Goal: Task Accomplishment & Management: Manage account settings

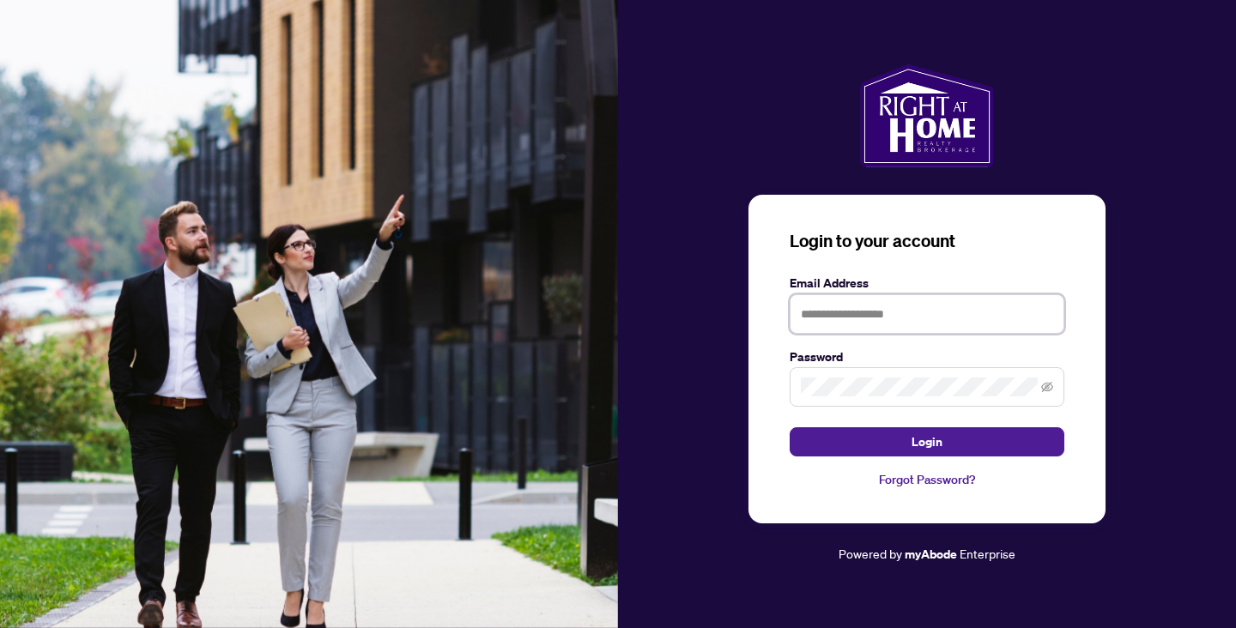
click at [836, 315] on input "text" at bounding box center [927, 313] width 275 height 39
type input "**********"
click at [790, 427] on button "Login" at bounding box center [927, 441] width 275 height 29
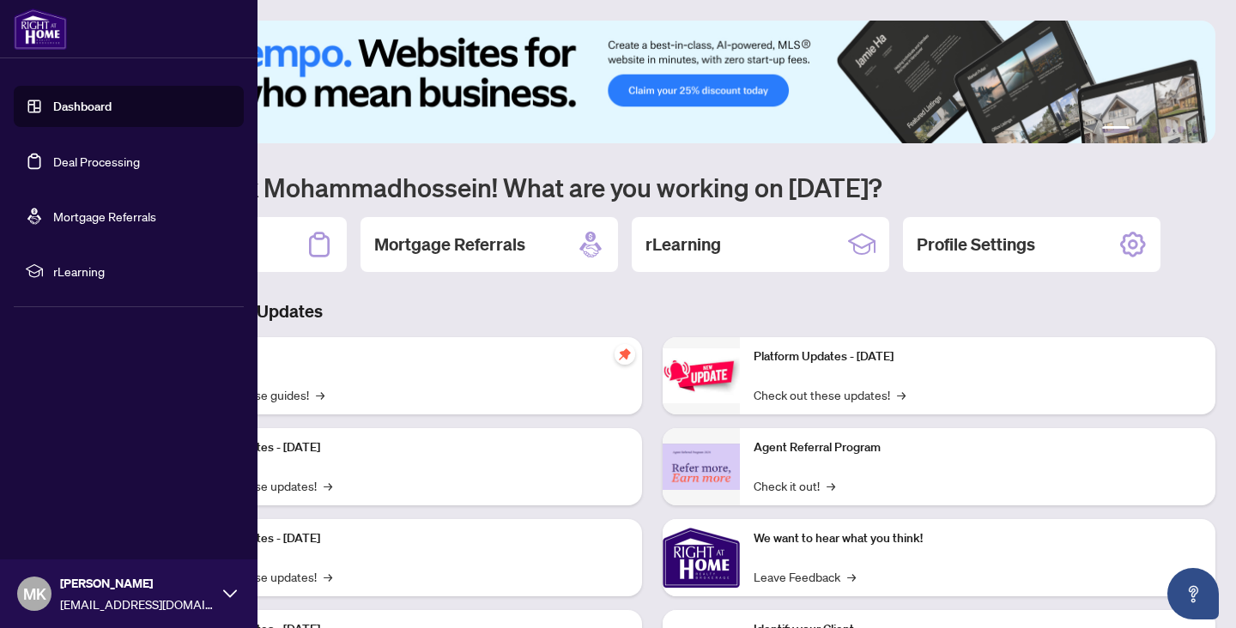
click at [88, 161] on link "Deal Processing" at bounding box center [96, 161] width 87 height 15
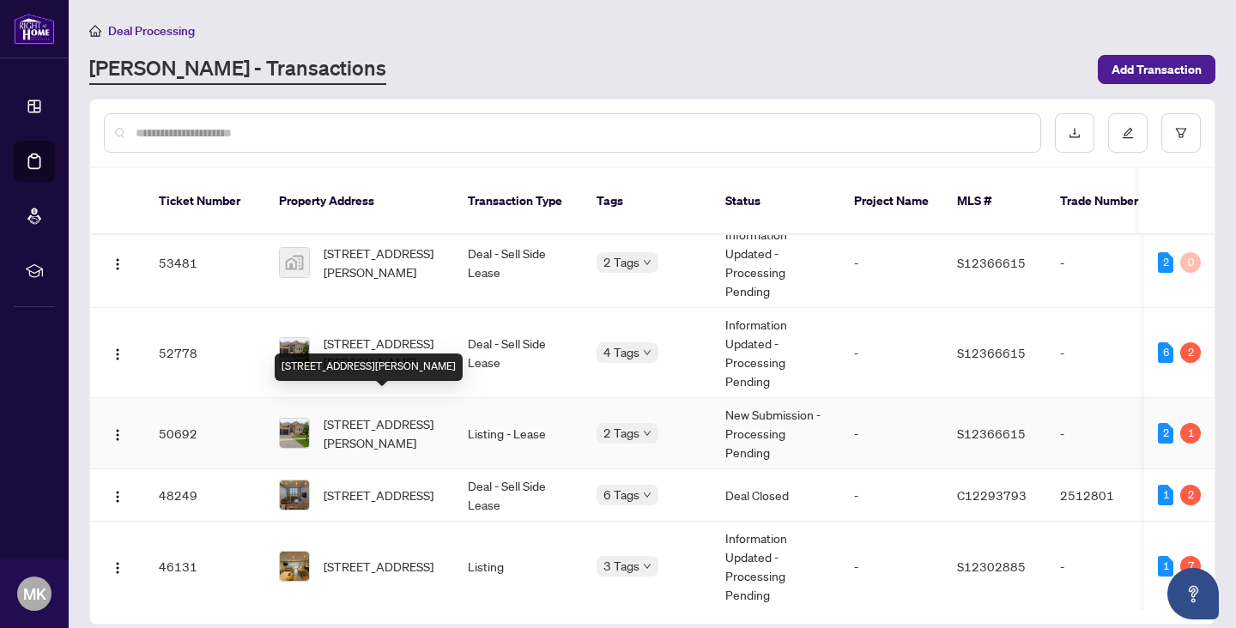
scroll to position [22, 0]
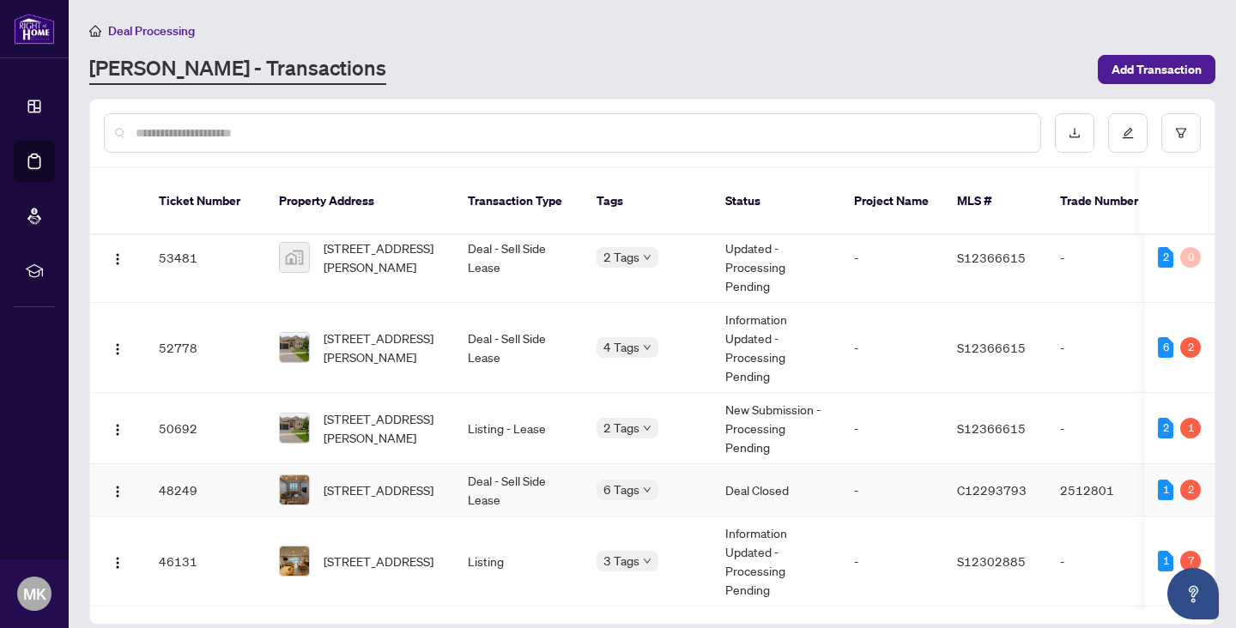
click at [1079, 475] on td "2512801" at bounding box center [1106, 490] width 120 height 52
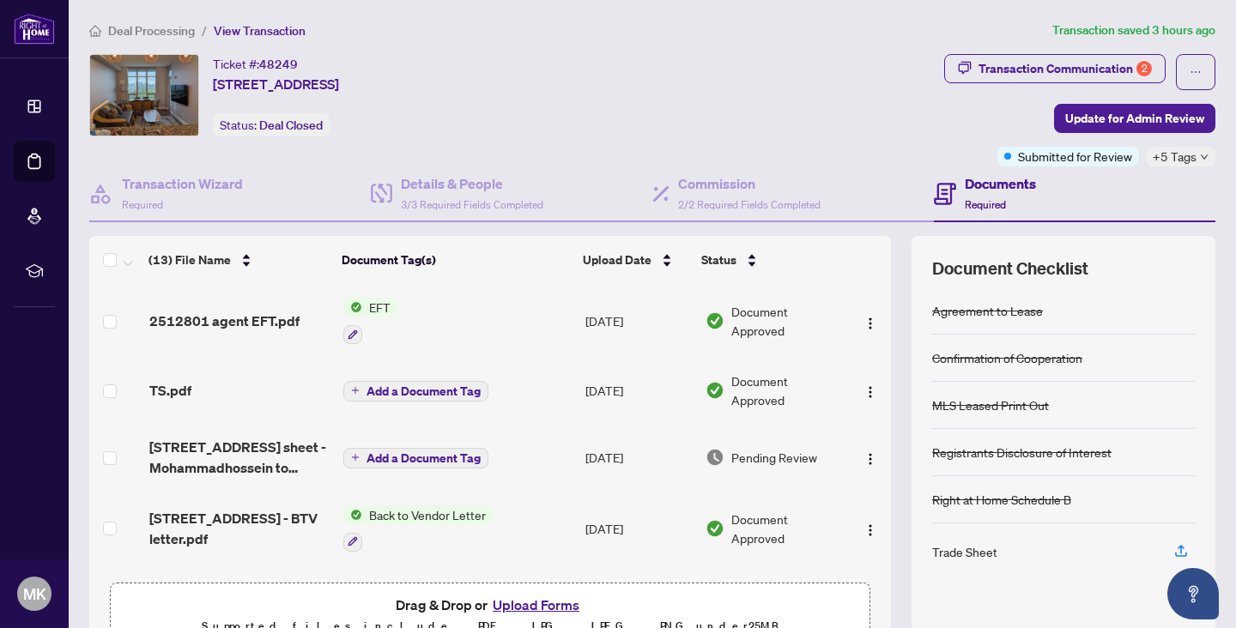
click at [363, 305] on span "EFT" at bounding box center [379, 307] width 35 height 19
click at [357, 305] on img at bounding box center [352, 307] width 19 height 19
click at [252, 324] on span "2512801 agent EFT.pdf" at bounding box center [224, 321] width 150 height 21
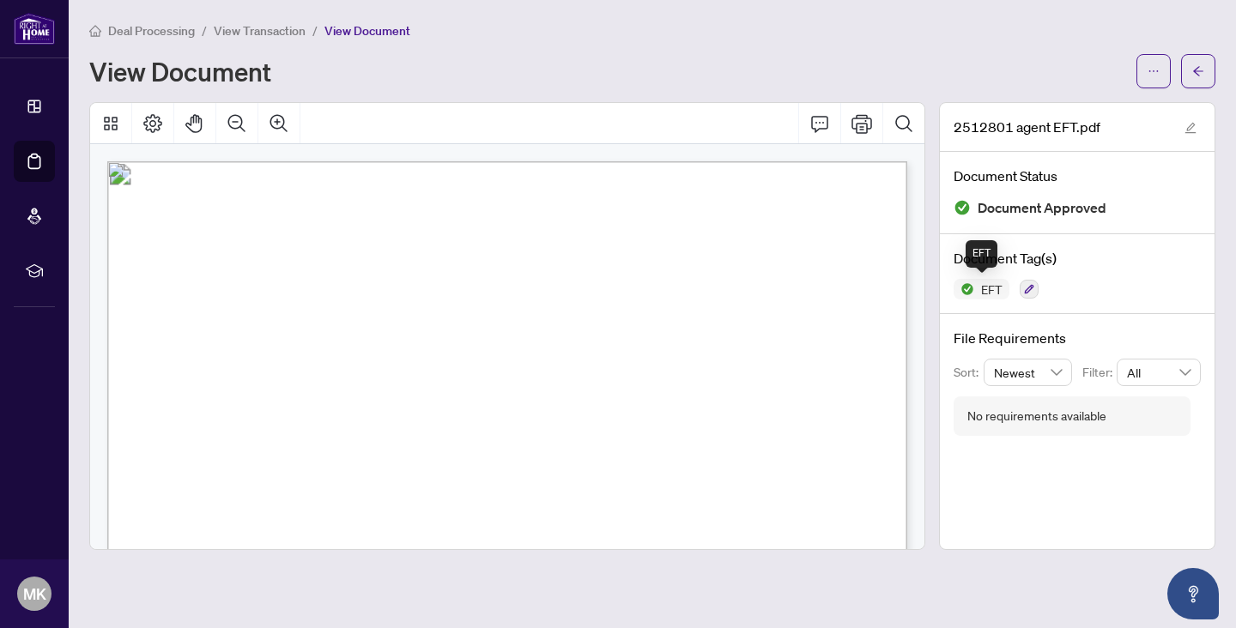
click at [979, 285] on span "EFT" at bounding box center [991, 289] width 35 height 12
click at [974, 290] on span "EFT" at bounding box center [991, 289] width 35 height 12
click at [1032, 291] on icon "button" at bounding box center [1029, 289] width 10 height 10
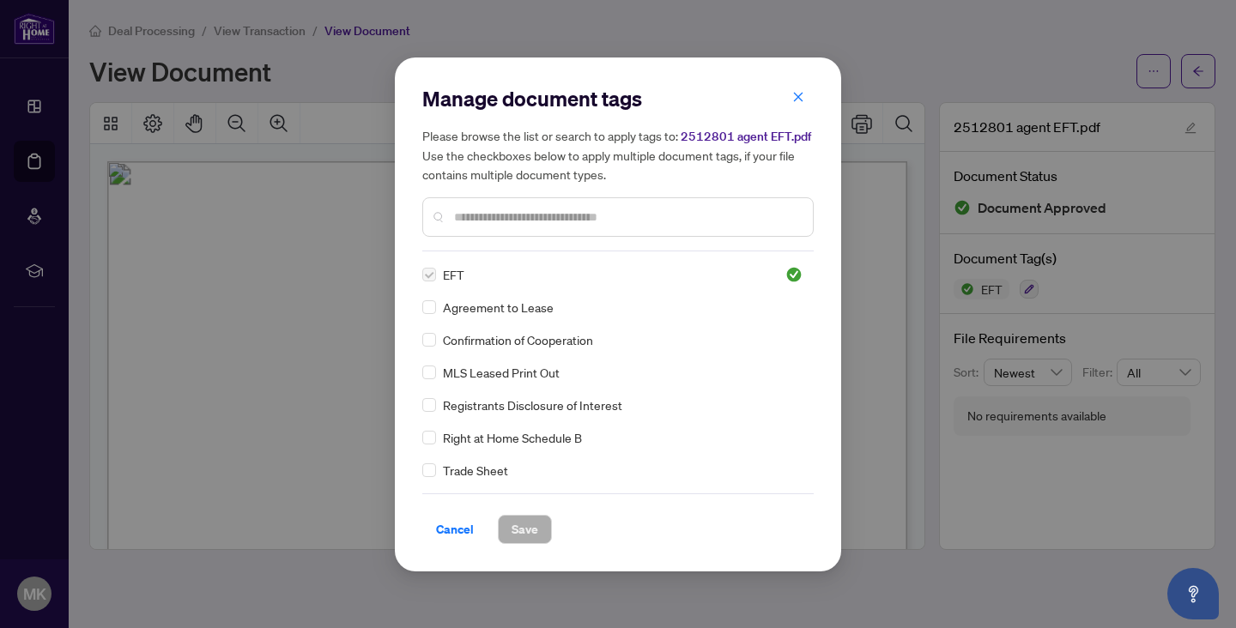
click at [446, 500] on div "Cancel Save" at bounding box center [617, 519] width 391 height 51
click at [446, 532] on span "Cancel" at bounding box center [455, 529] width 38 height 27
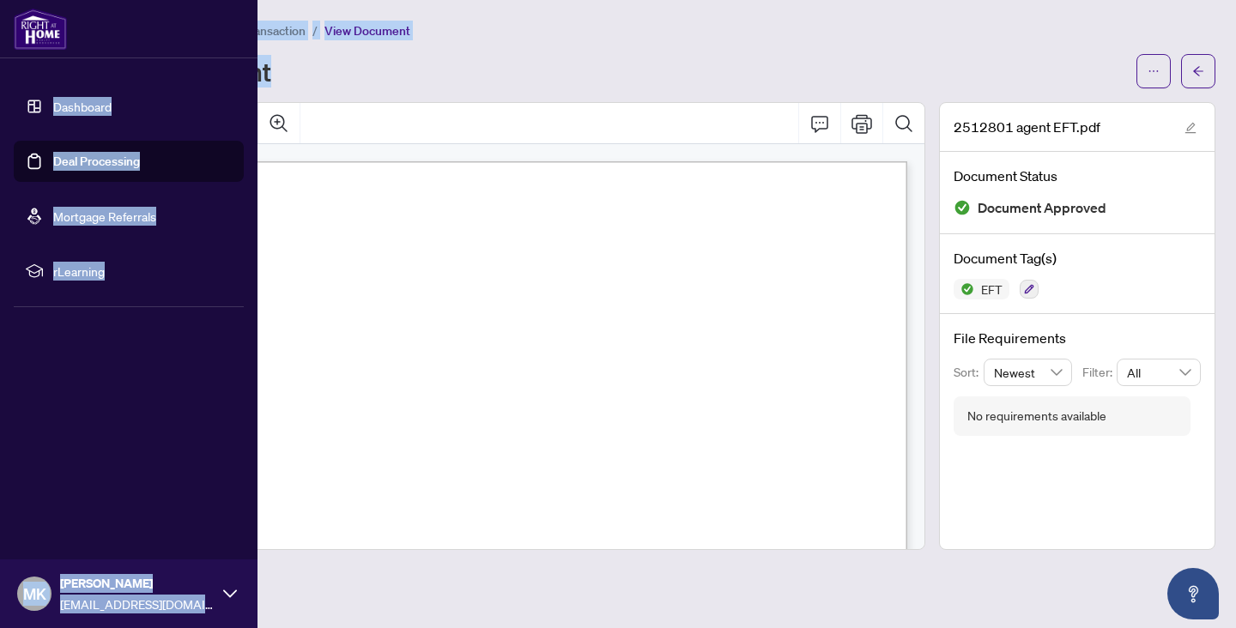
drag, startPoint x: 285, startPoint y: 74, endPoint x: 35, endPoint y: 74, distance: 249.8
click at [35, 74] on div "Dashboard Deal Processing Mortgage Referrals rLearning MK Mohammadhossein Kohan…" at bounding box center [618, 314] width 1236 height 628
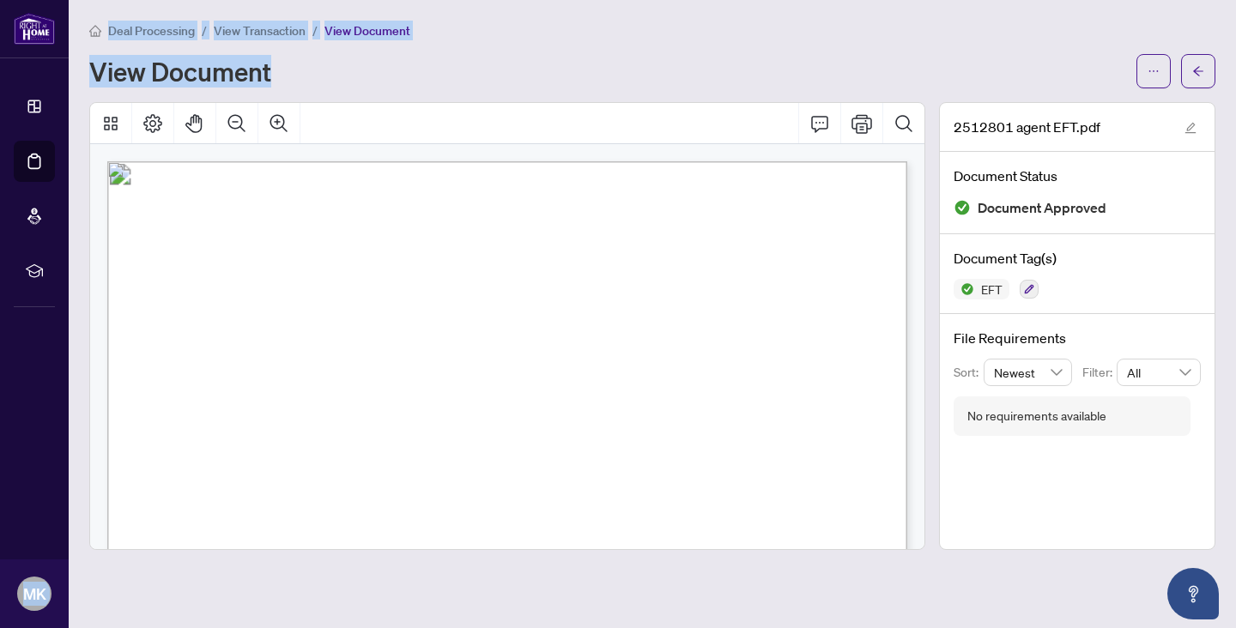
click at [401, 82] on div "View Document" at bounding box center [607, 71] width 1037 height 27
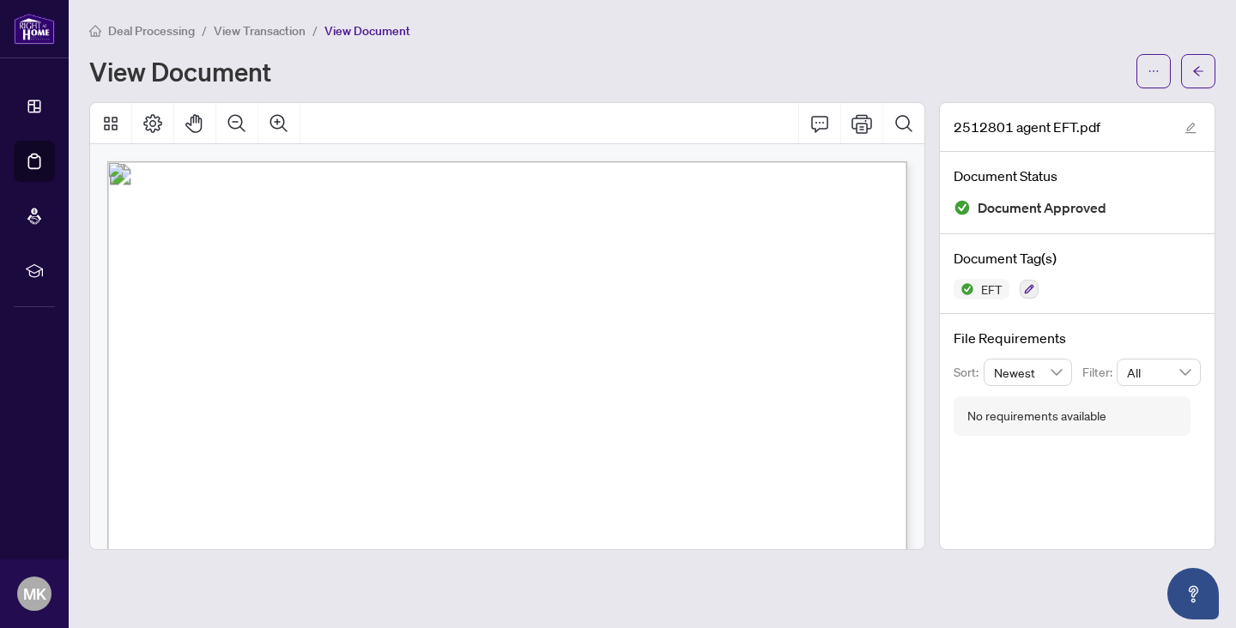
click at [401, 82] on div "View Document" at bounding box center [607, 71] width 1037 height 27
click at [1160, 76] on button "button" at bounding box center [1154, 71] width 34 height 34
click at [1002, 99] on div "Deal Processing / View Transaction / View Document View Document 2512801 agent …" at bounding box center [652, 286] width 1126 height 530
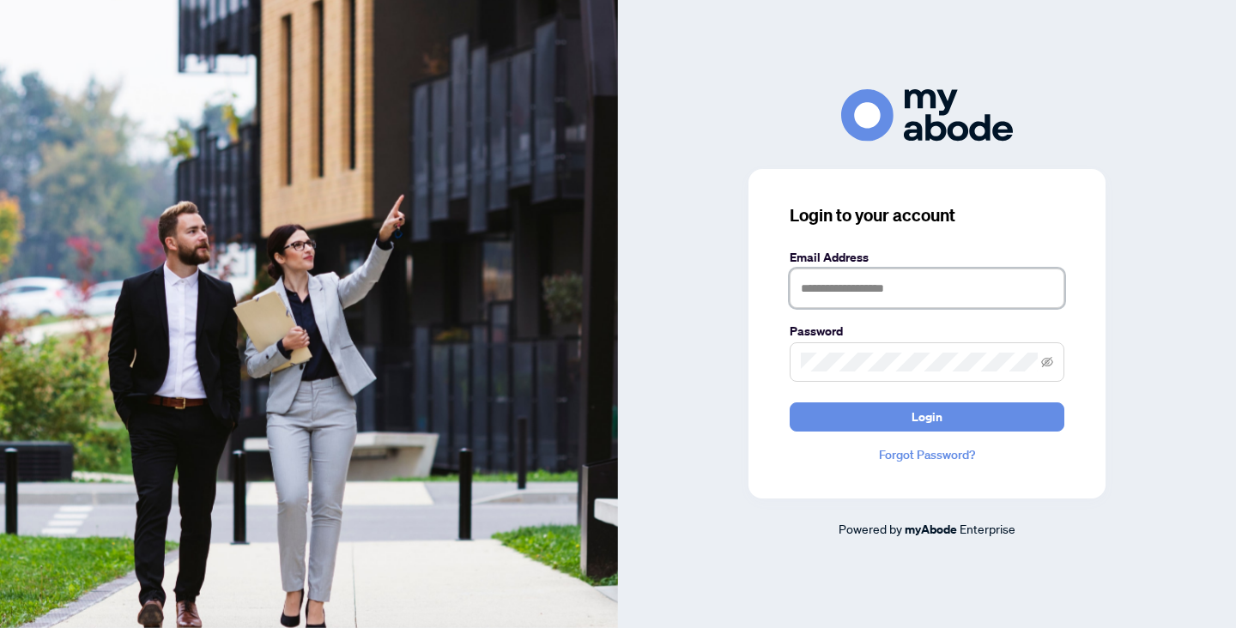
click at [820, 288] on input "text" at bounding box center [927, 288] width 275 height 39
type input "**********"
click at [790, 403] on button "Login" at bounding box center [927, 417] width 275 height 29
click at [1046, 367] on icon "eye-invisible" at bounding box center [1047, 362] width 12 height 12
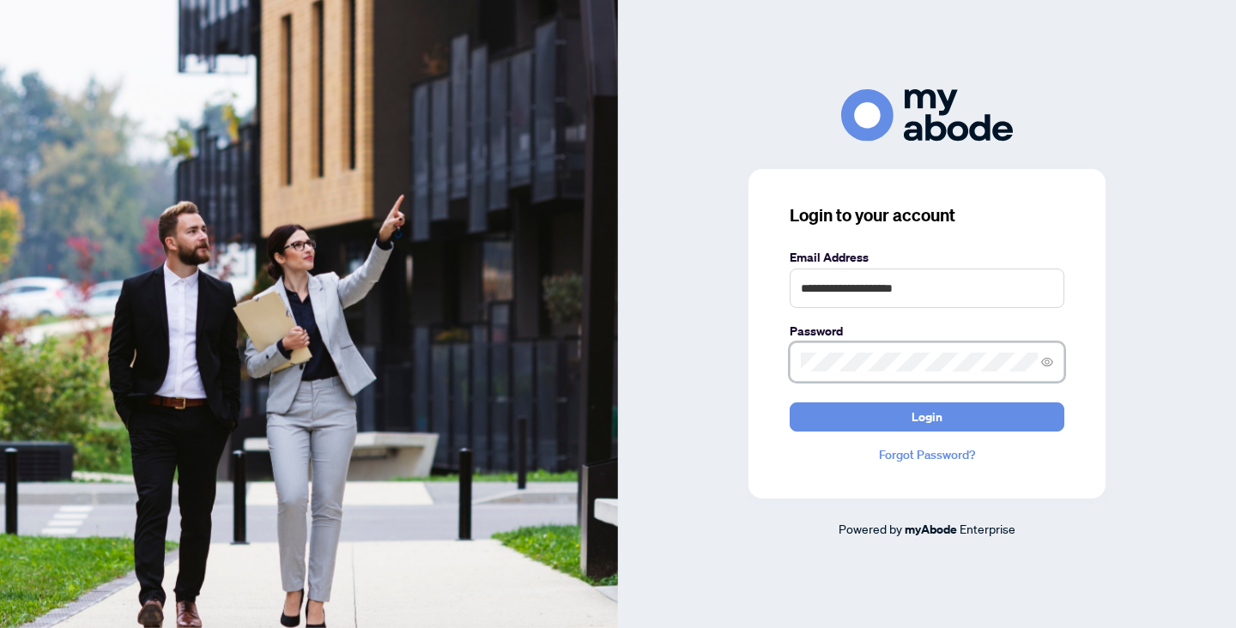
click at [790, 403] on button "Login" at bounding box center [927, 417] width 275 height 29
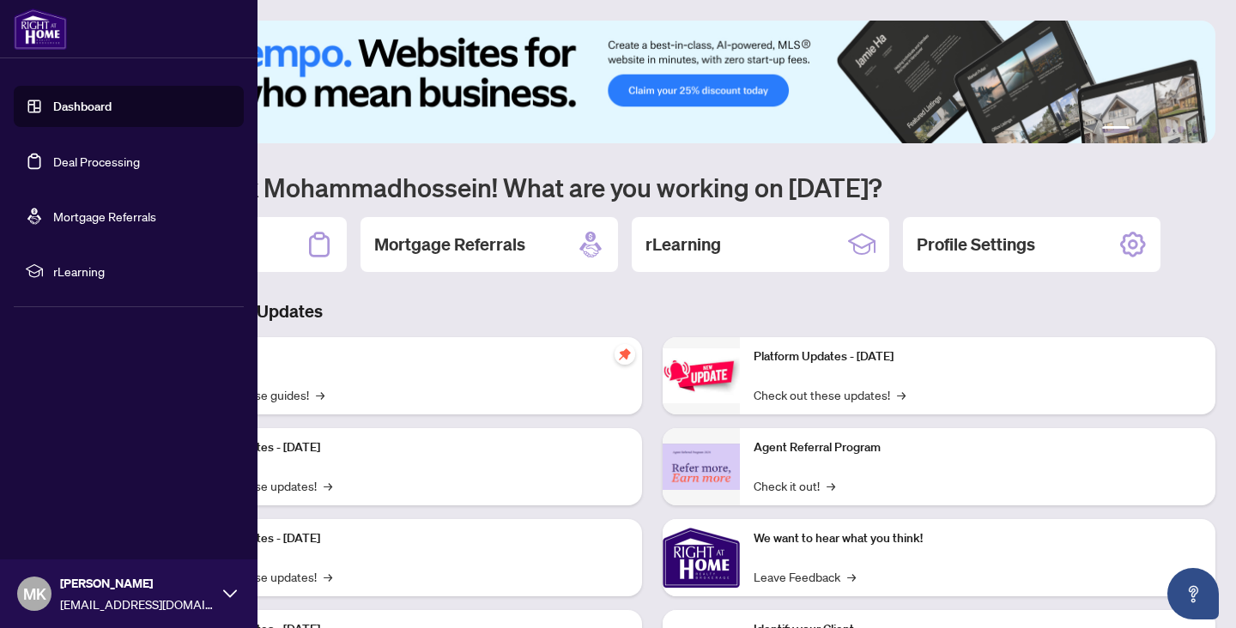
click at [85, 169] on link "Deal Processing" at bounding box center [96, 161] width 87 height 15
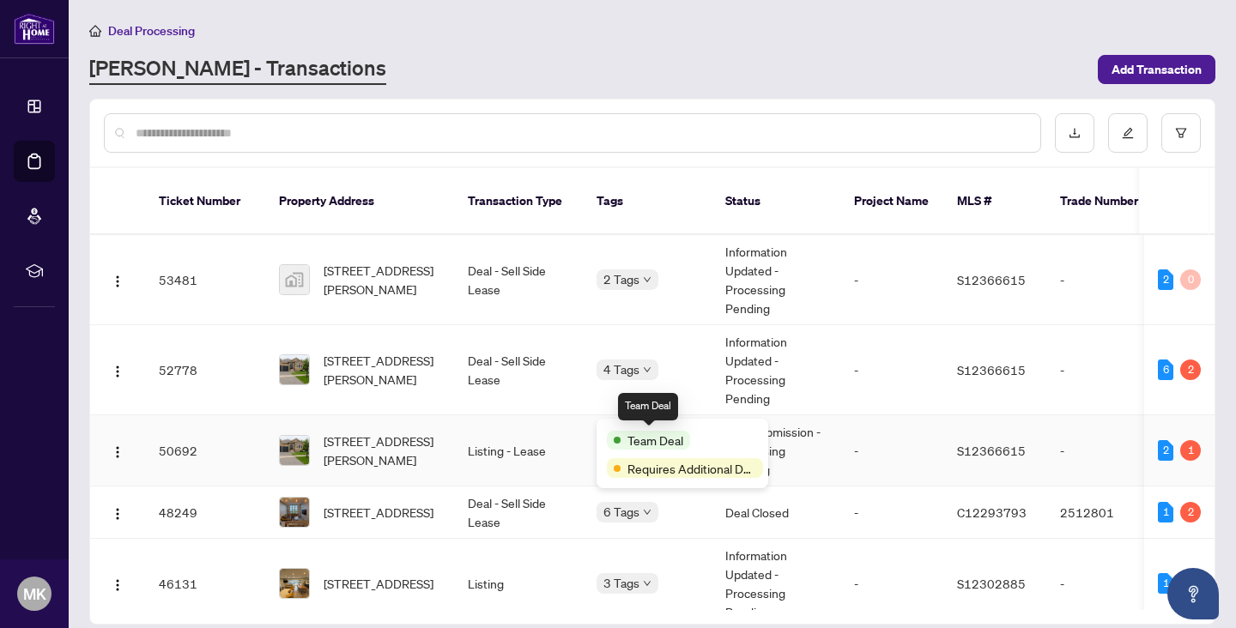
click at [651, 434] on span "Team Deal" at bounding box center [656, 440] width 56 height 19
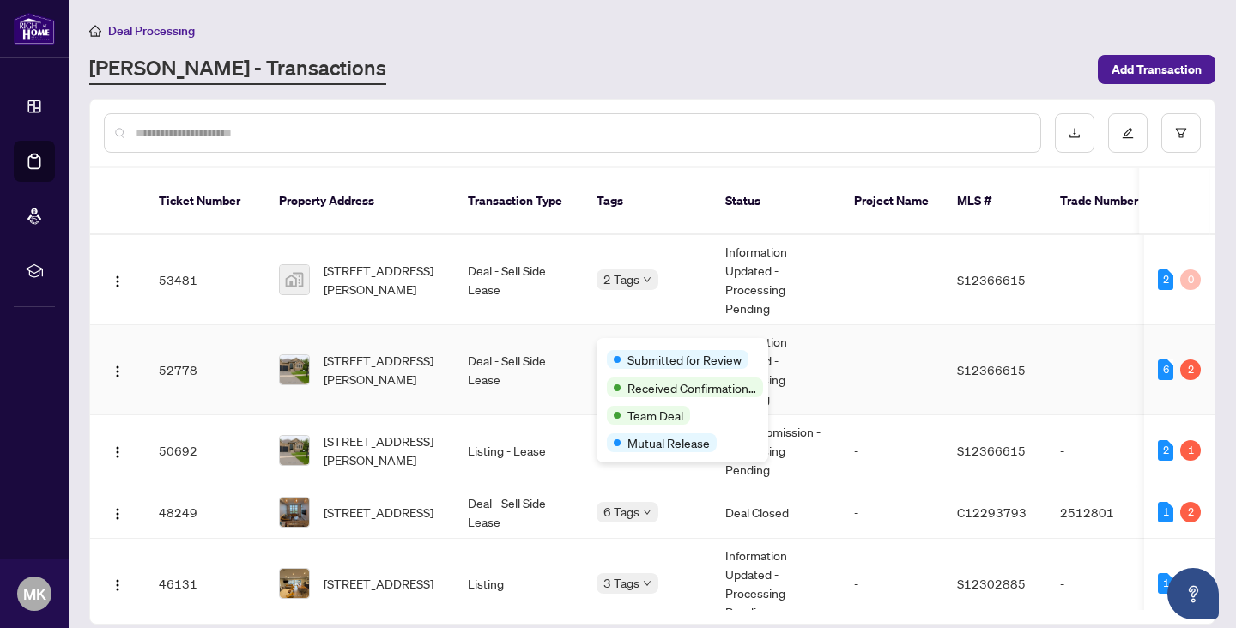
click at [640, 352] on span "Submitted for Review" at bounding box center [685, 359] width 114 height 19
click at [597, 346] on div "Submitted for Review Received Confirmation of Closing Team Deal Mutual Release" at bounding box center [683, 400] width 172 height 124
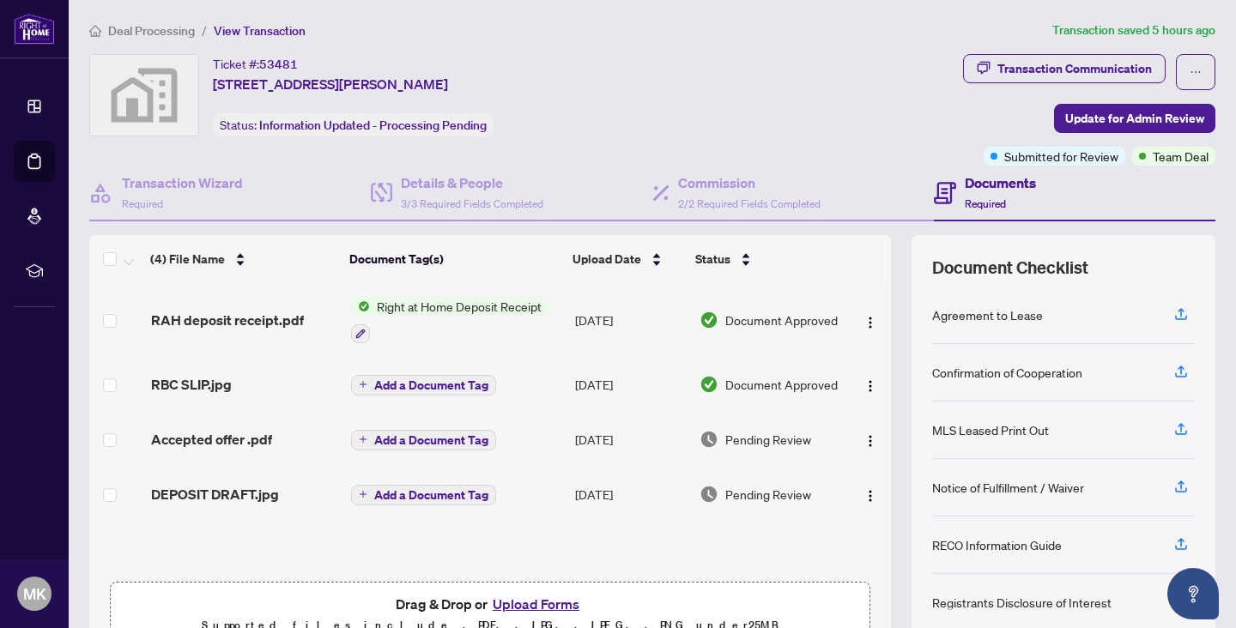
click at [386, 306] on span "Right at Home Deposit Receipt" at bounding box center [459, 306] width 179 height 19
click at [280, 322] on span "RAH deposit receipt.pdf" at bounding box center [227, 320] width 153 height 21
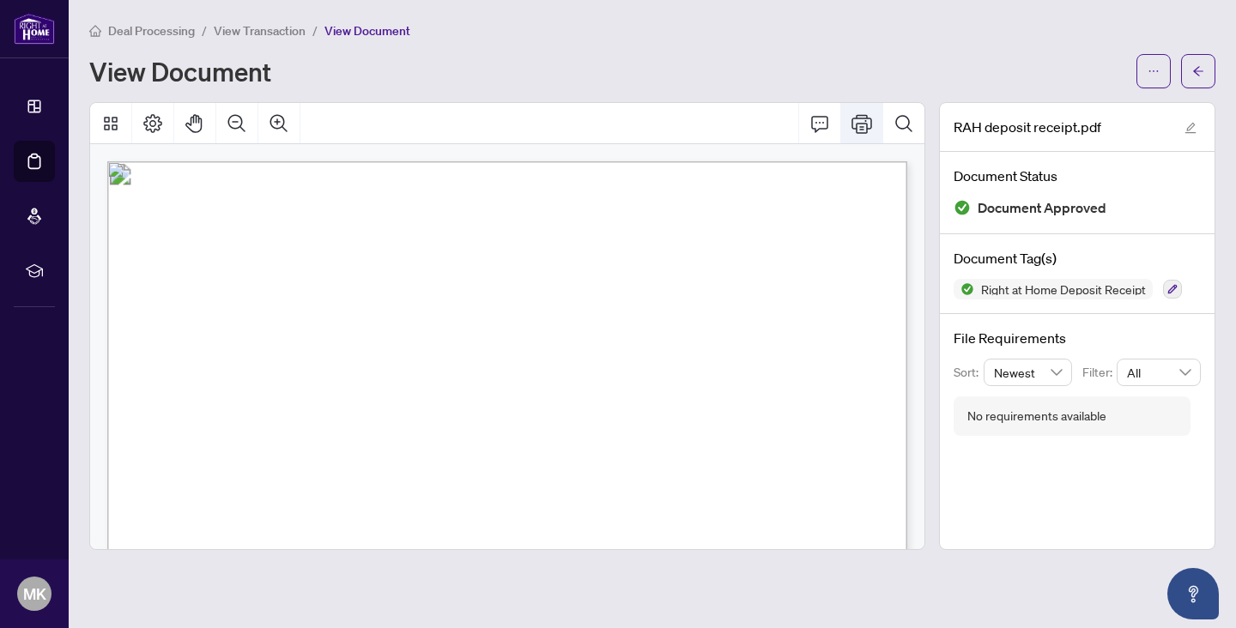
click at [850, 112] on button "Print" at bounding box center [861, 123] width 41 height 41
click at [825, 118] on icon "Comment" at bounding box center [819, 123] width 21 height 21
click at [1149, 76] on icon "ellipsis" at bounding box center [1154, 71] width 12 height 12
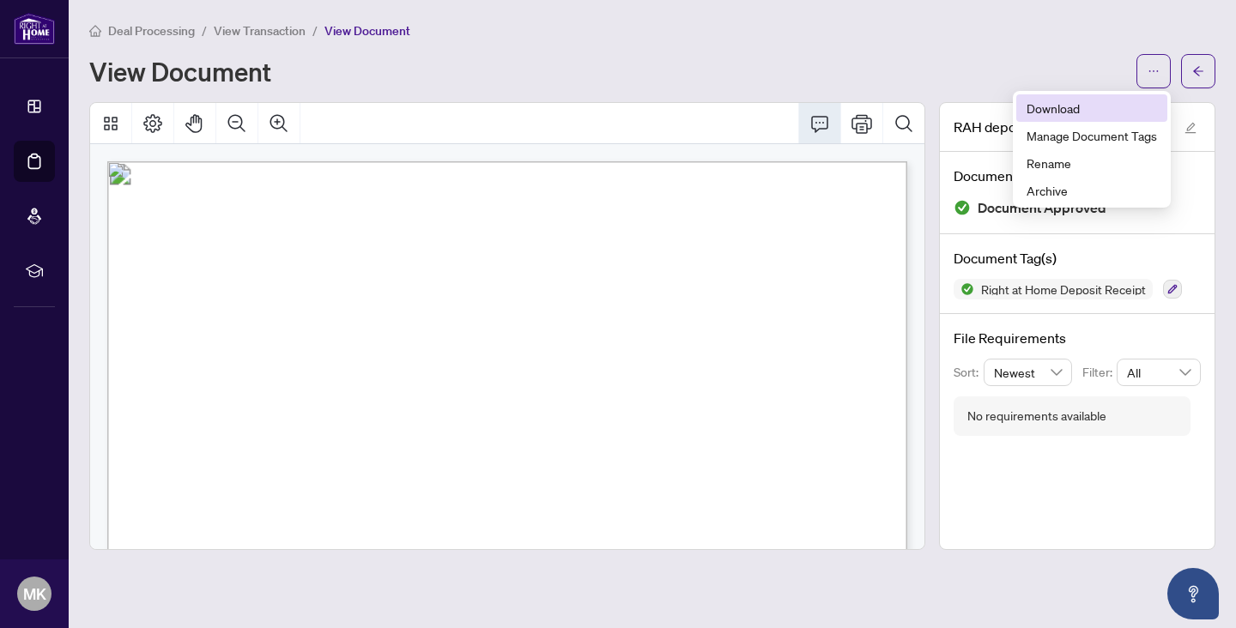
click at [1062, 108] on span "Download" at bounding box center [1092, 108] width 130 height 19
